Goal: Find specific page/section: Find specific page/section

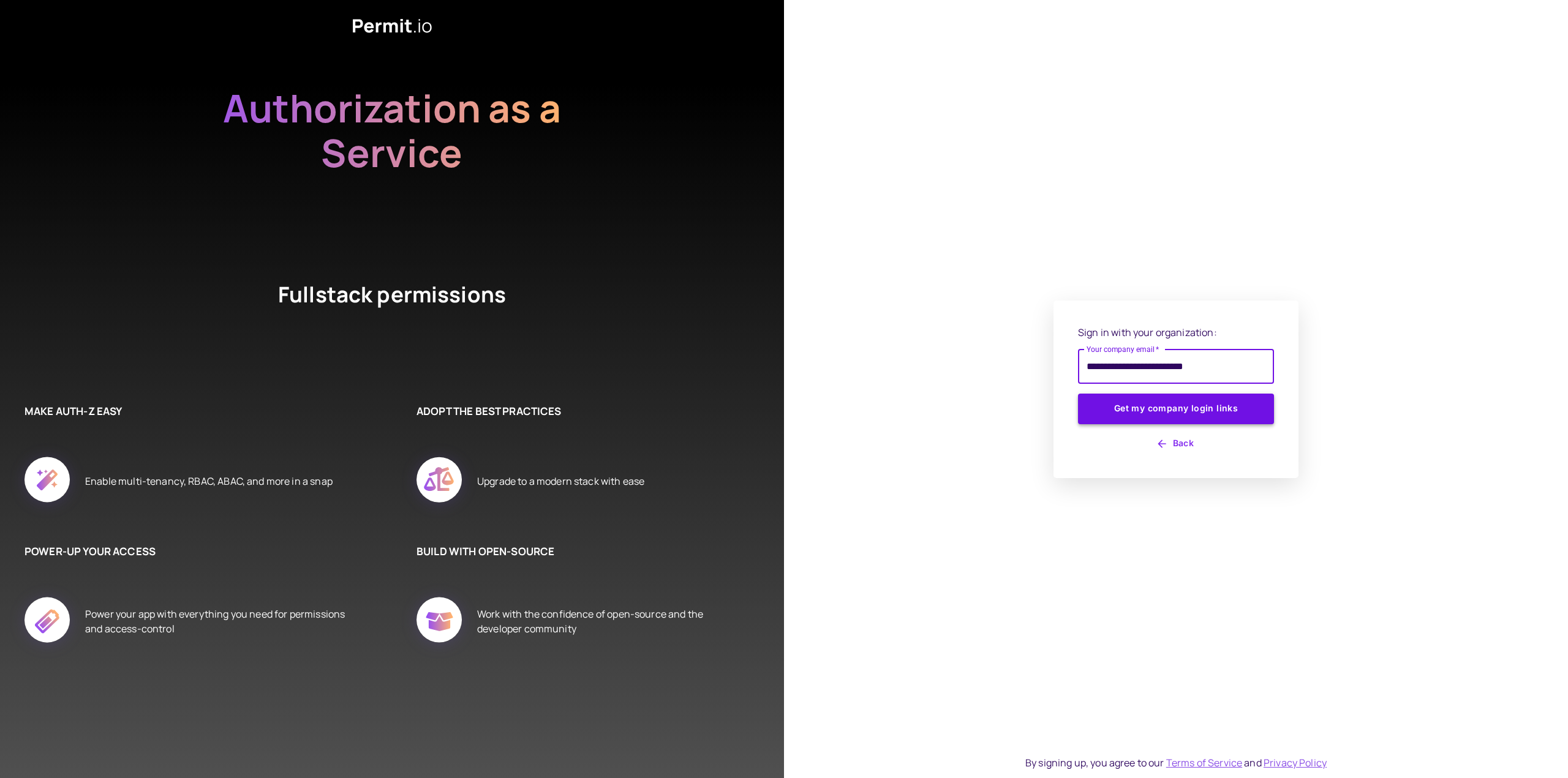
type input "**********"
click at [1091, 419] on button "Get my company login links" at bounding box center [1176, 409] width 196 height 31
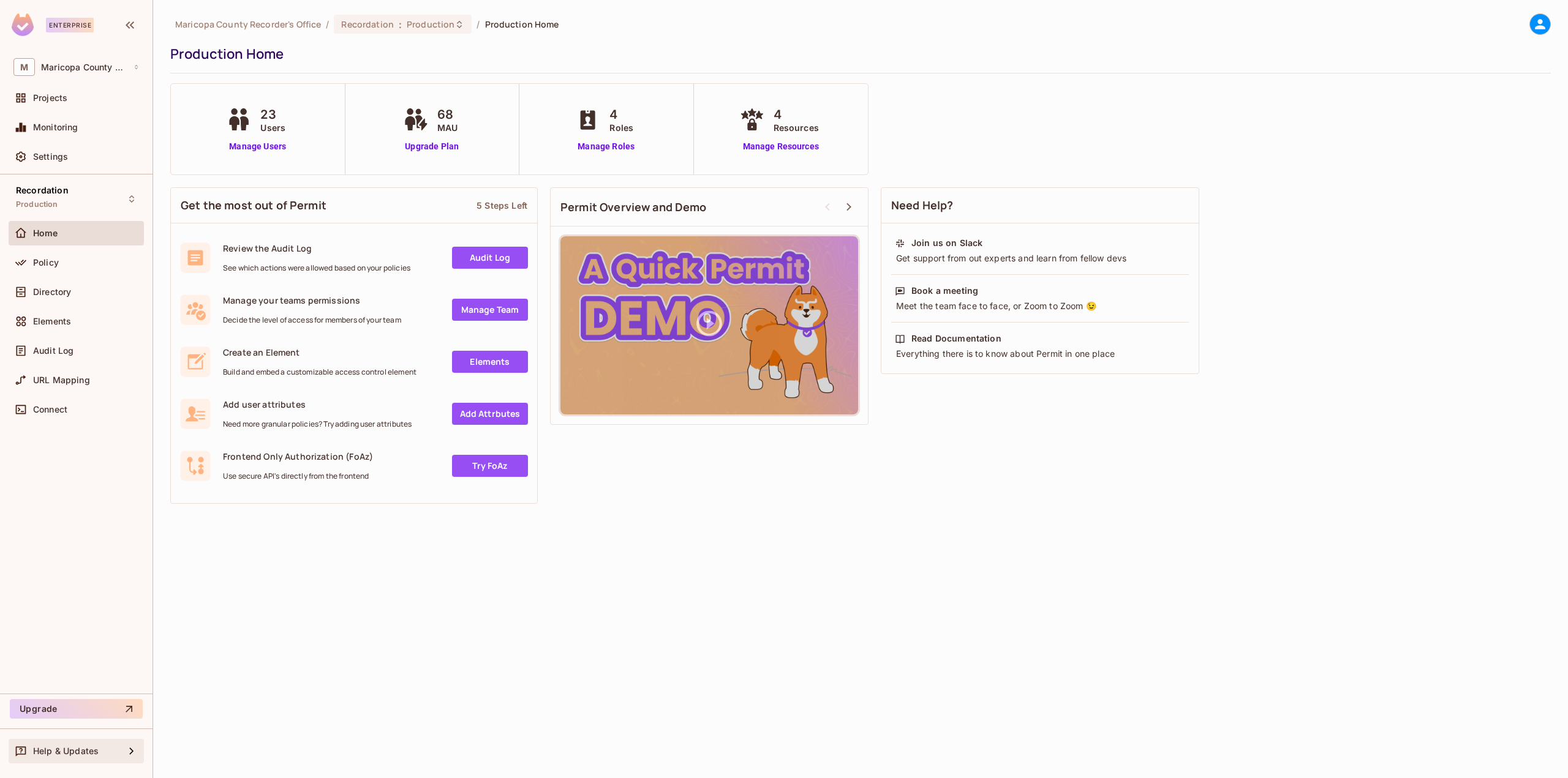
click at [109, 746] on div "Help & Updates" at bounding box center [79, 751] width 92 height 10
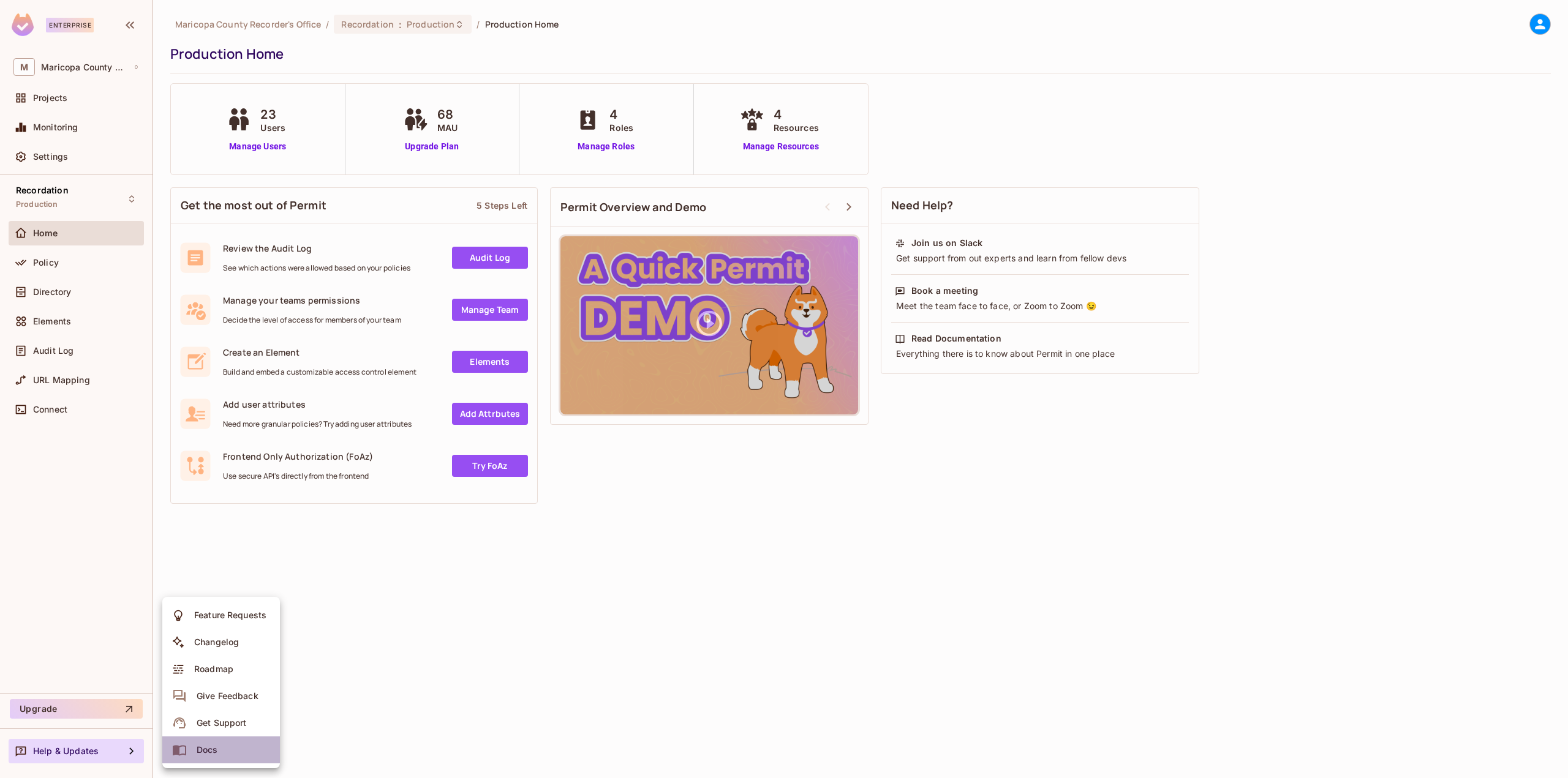
click at [227, 753] on li "Docs" at bounding box center [220, 750] width 117 height 27
